Goal: Information Seeking & Learning: Understand process/instructions

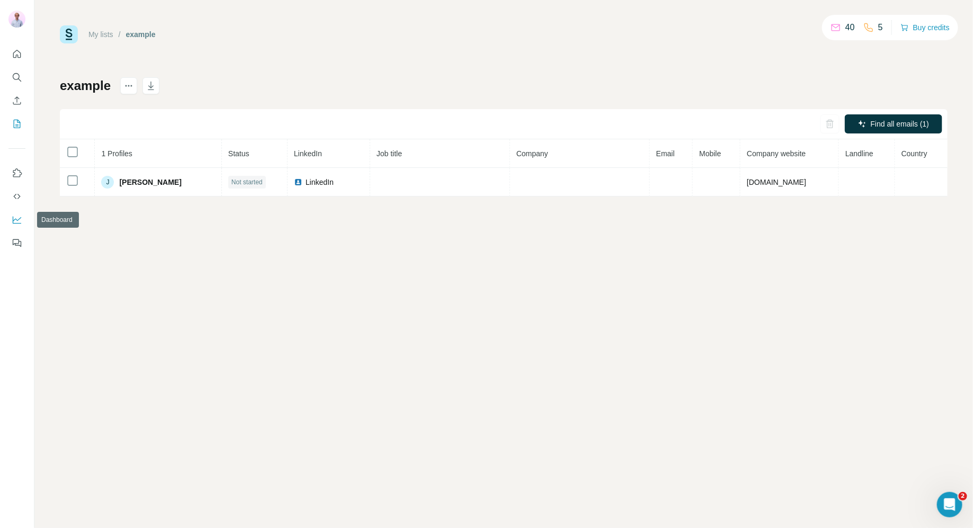
click at [21, 222] on icon "Dashboard" at bounding box center [17, 220] width 11 height 11
click at [16, 53] on icon "Quick start" at bounding box center [17, 54] width 11 height 11
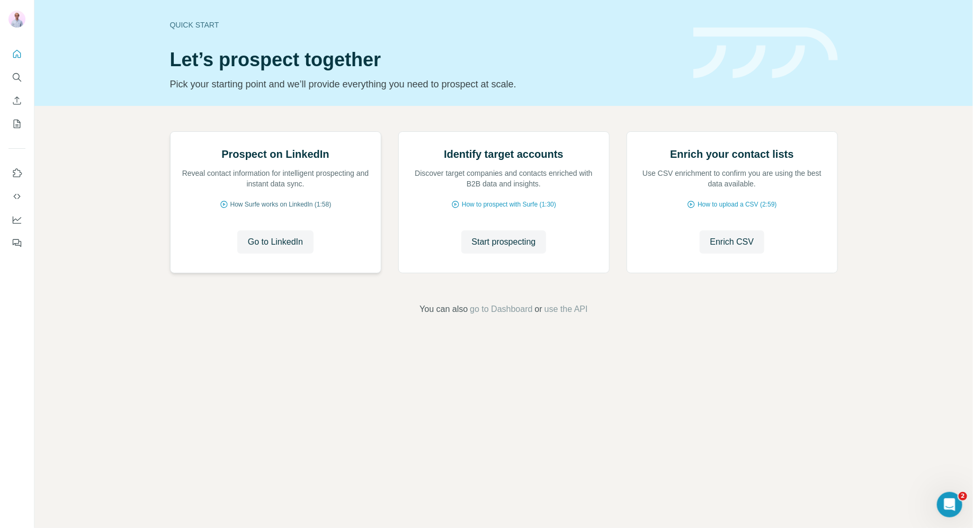
click at [296, 209] on span "How Surfe works on LinkedIn (1:58)" at bounding box center [281, 205] width 101 height 10
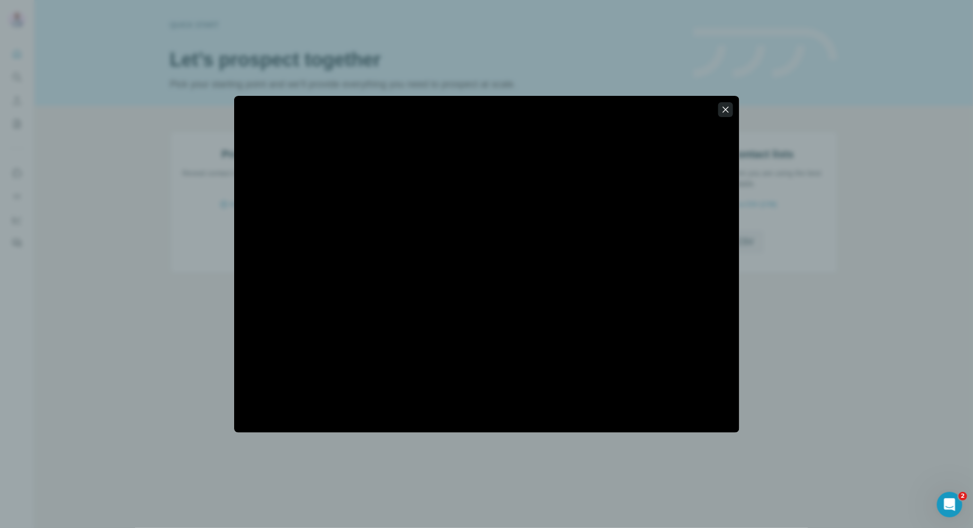
click at [726, 107] on icon "button" at bounding box center [726, 109] width 11 height 11
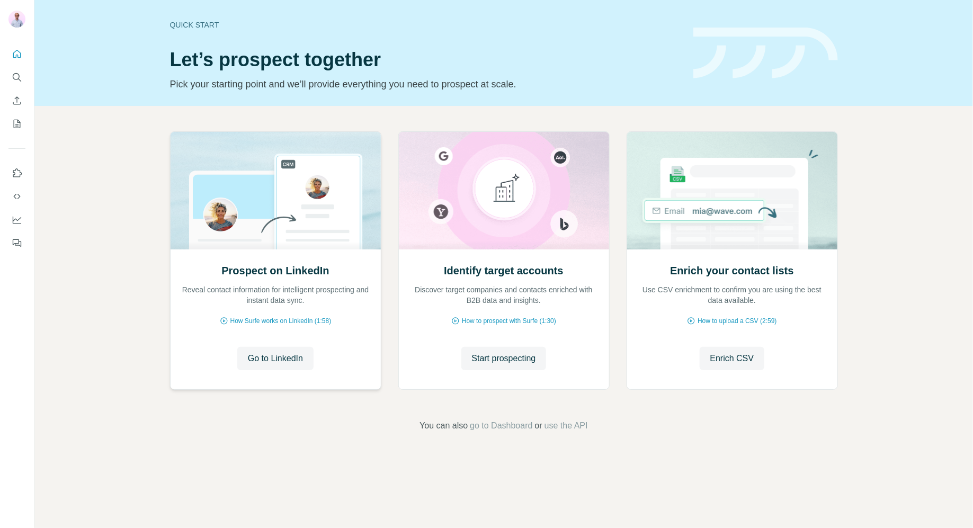
click at [299, 315] on div "Prospect on LinkedIn Reveal contact information for intelligent prospecting and…" at bounding box center [276, 319] width 210 height 141
click at [293, 324] on span "How Surfe works on LinkedIn (1:58)" at bounding box center [281, 321] width 101 height 10
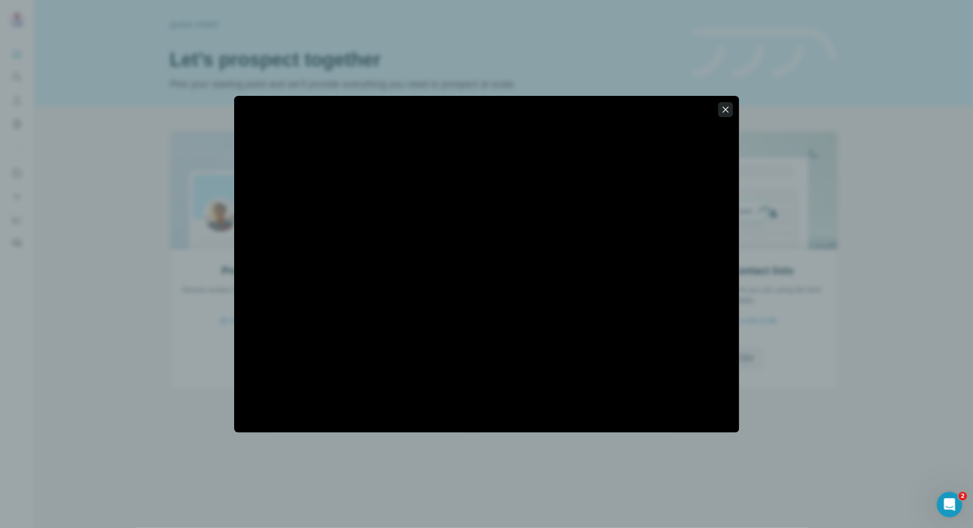
click at [727, 114] on icon "button" at bounding box center [726, 109] width 11 height 11
